Goal: Information Seeking & Learning: Learn about a topic

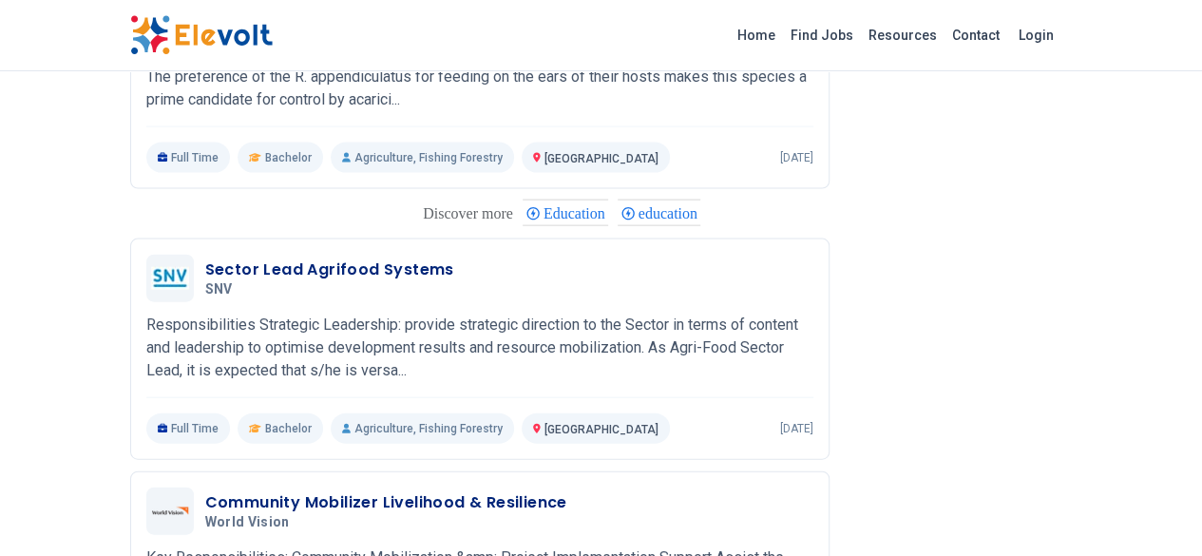
scroll to position [1998, 0]
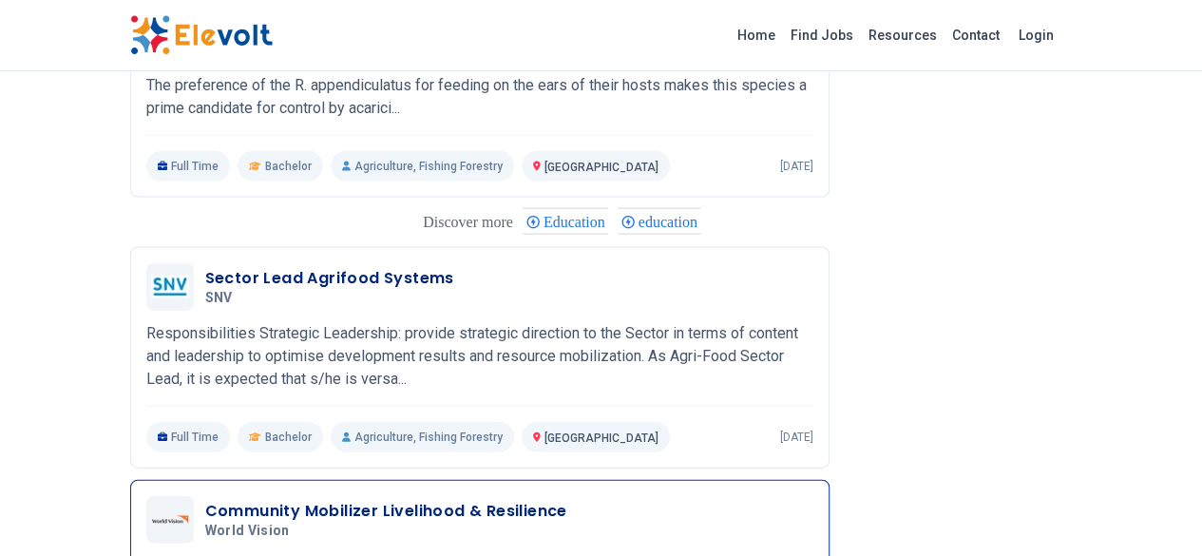
click at [236, 500] on h3 "Community Mobilizer Livelihood & Resilience" at bounding box center [386, 511] width 362 height 23
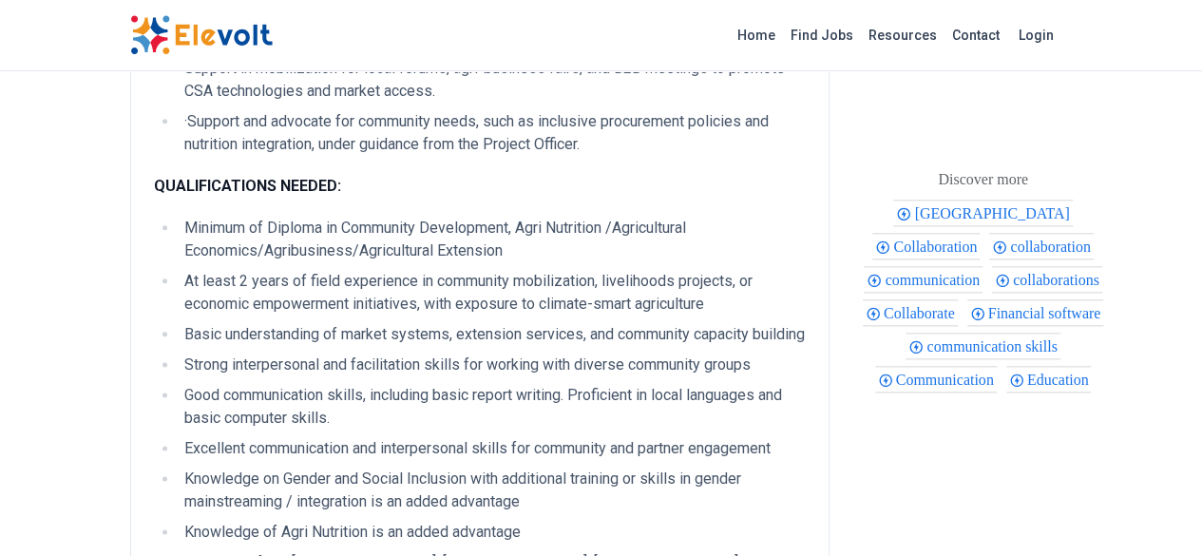
scroll to position [1005, 0]
